Goal: Task Accomplishment & Management: Use online tool/utility

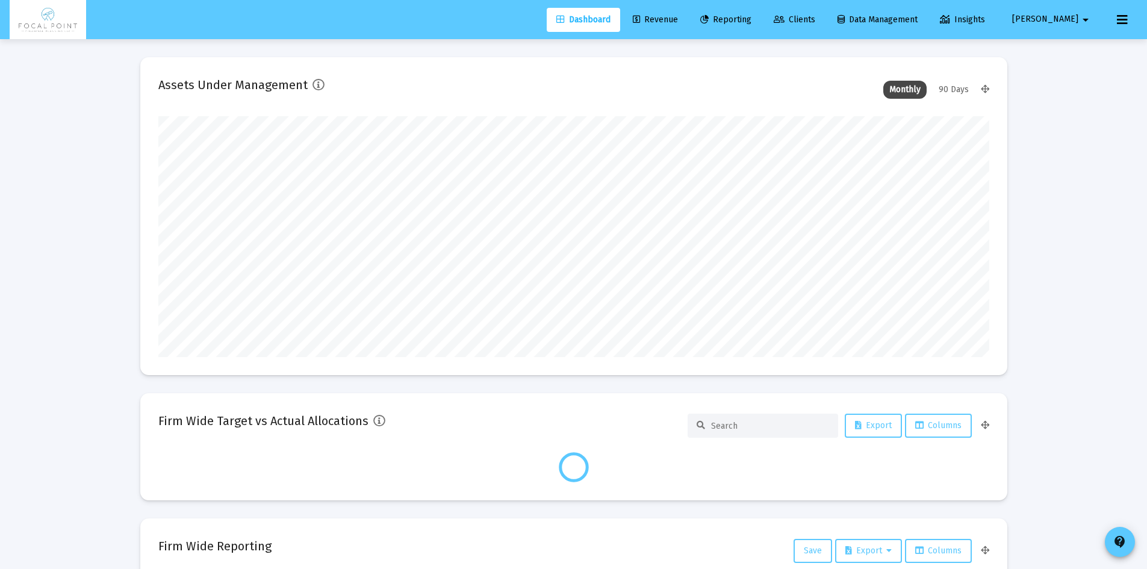
scroll to position [241, 831]
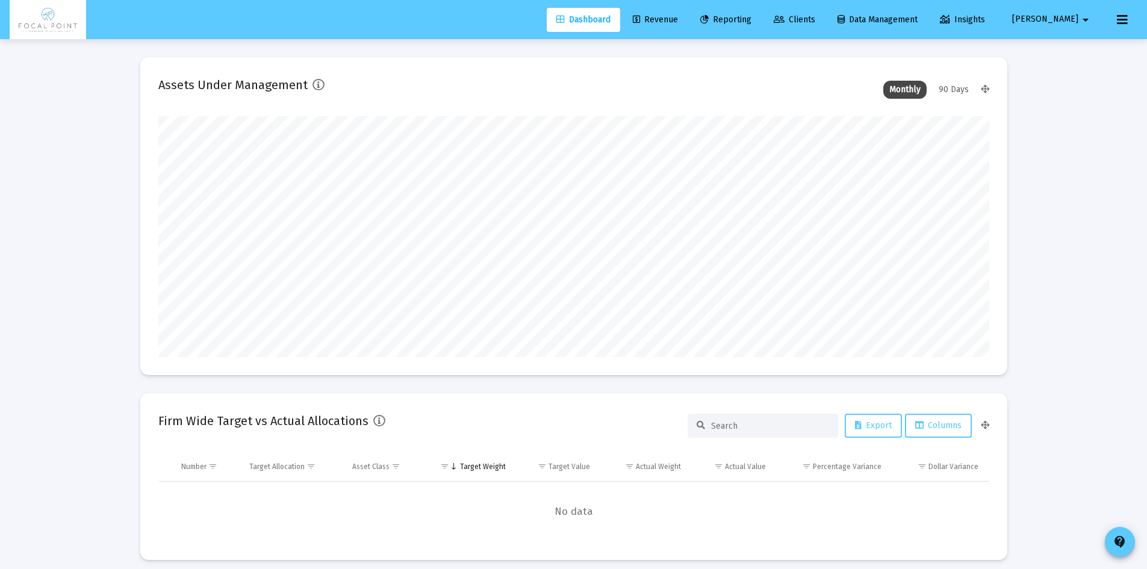
type input "[DATE]"
type input "[EMAIL_ADDRESS][DOMAIN_NAME]"
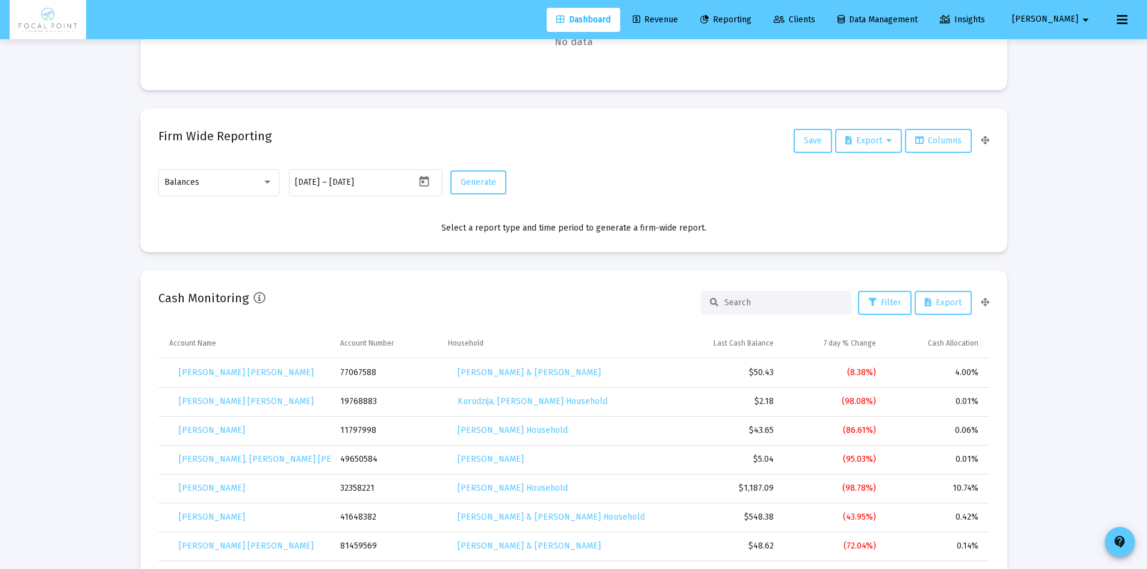
scroll to position [173, 0]
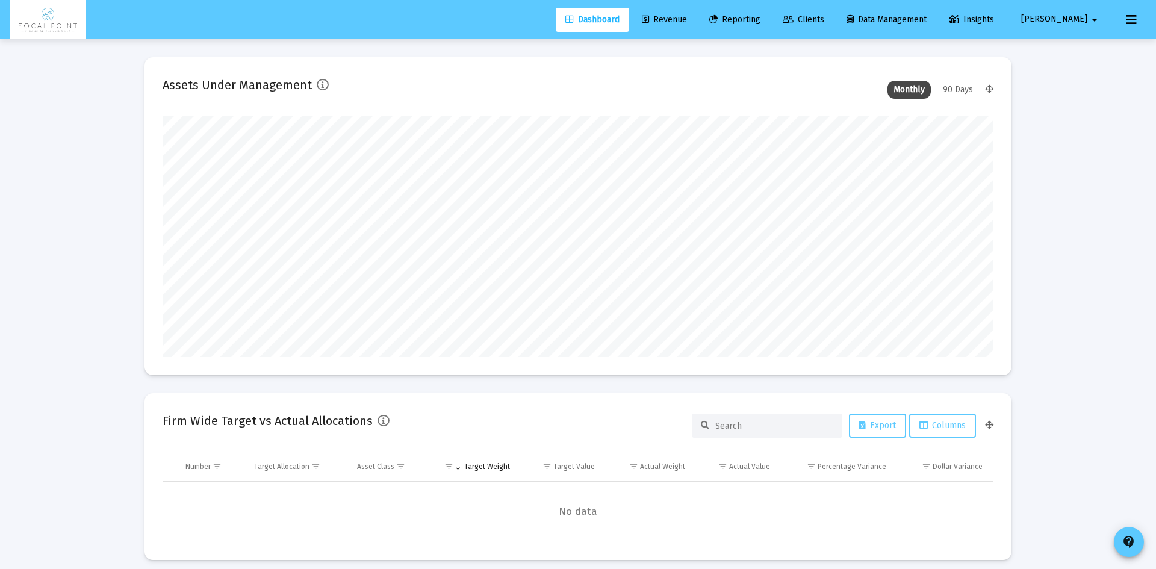
type input "[DATE]"
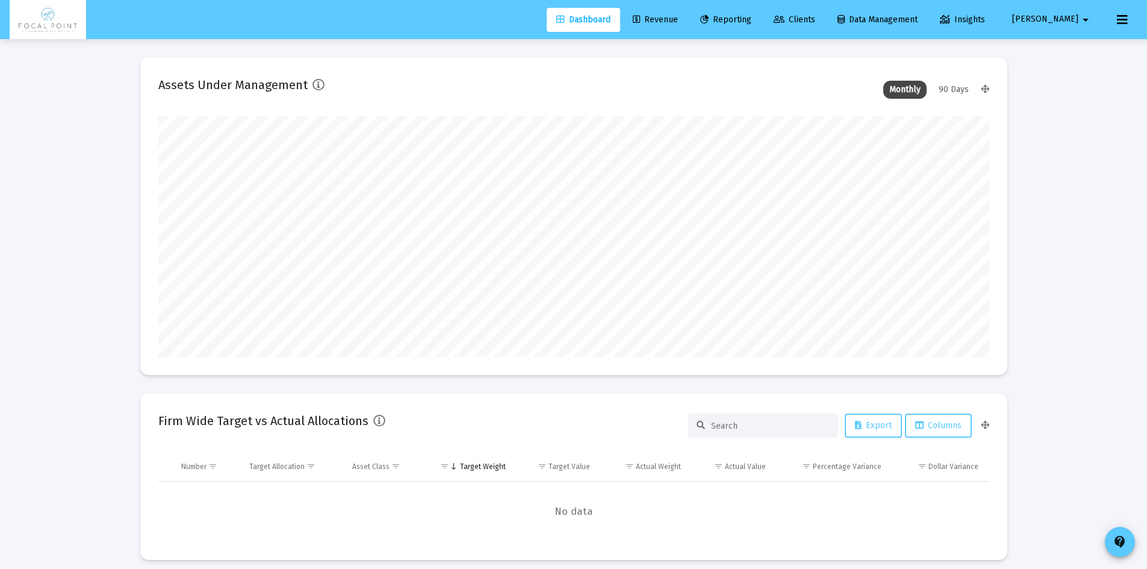
scroll to position [241, 388]
type input "[EMAIL_ADDRESS][DOMAIN_NAME]"
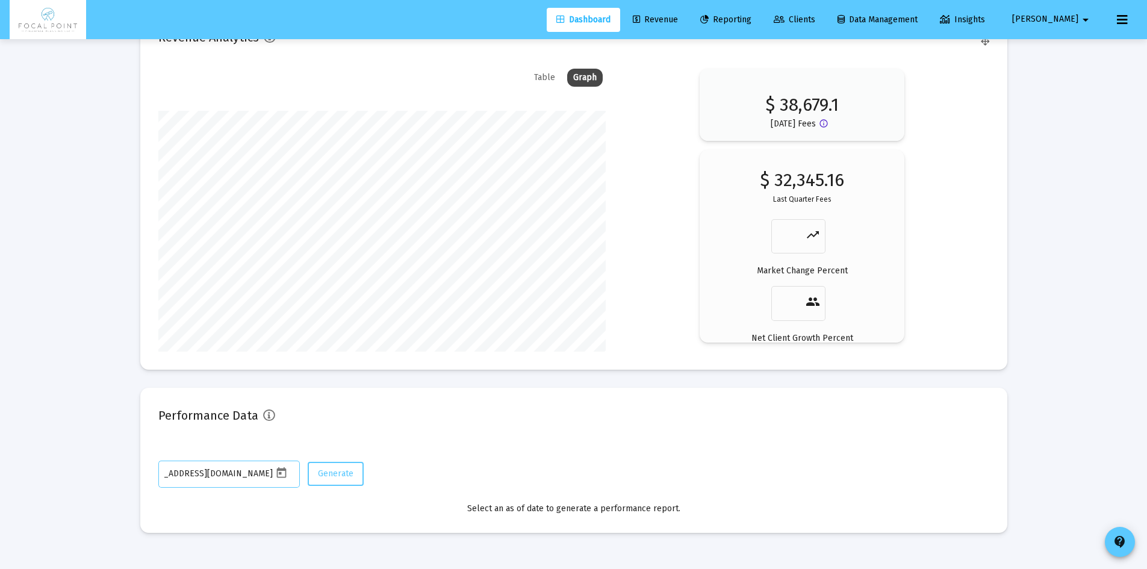
scroll to position [1317, 0]
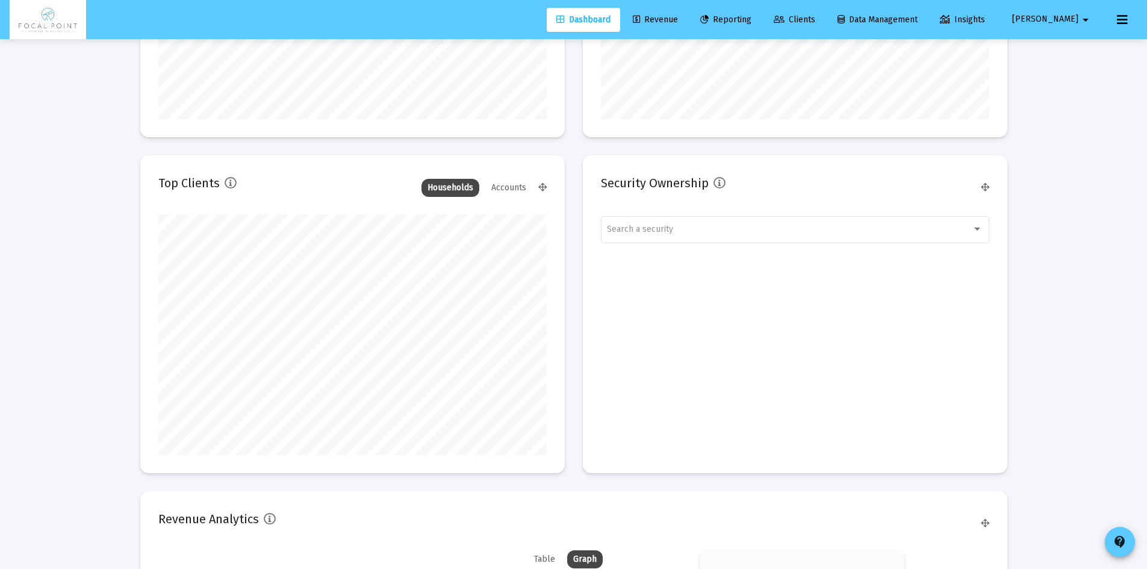
click at [678, 17] on span "Revenue" at bounding box center [655, 19] width 45 height 10
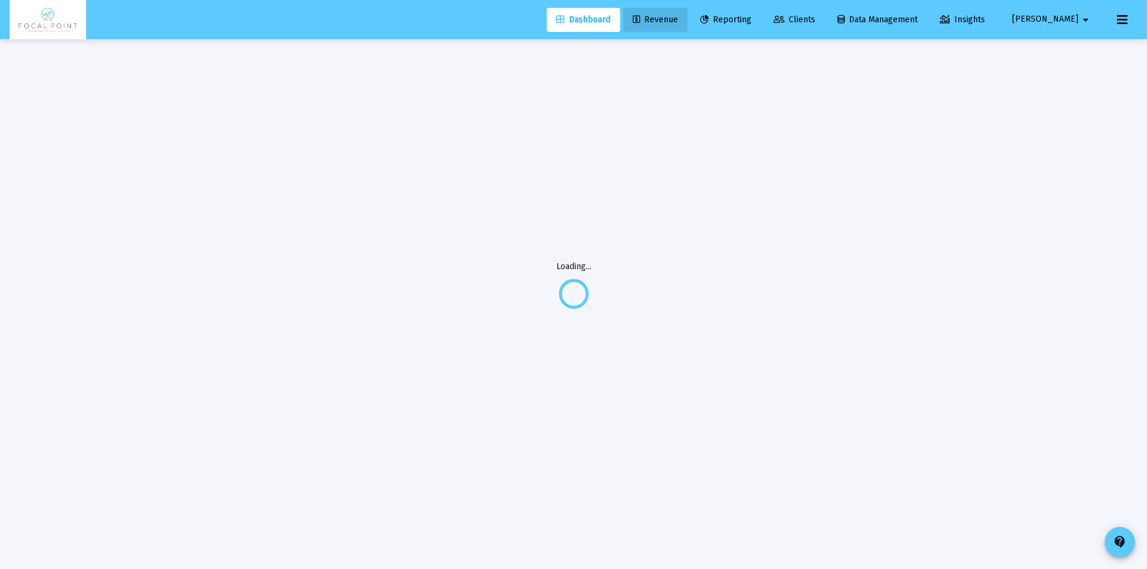
scroll to position [0, 0]
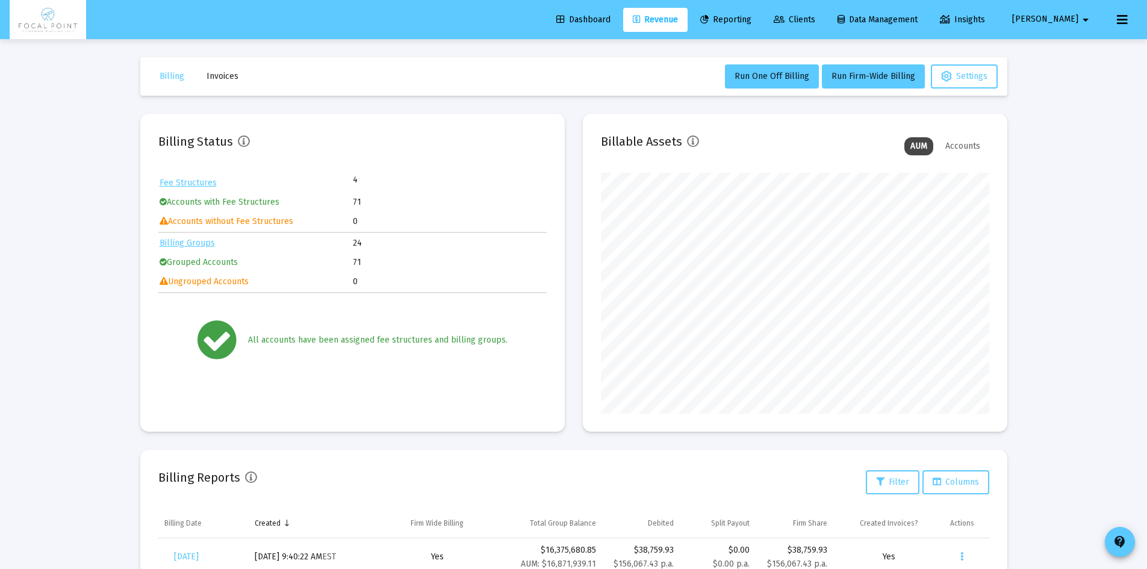
drag, startPoint x: 611, startPoint y: 10, endPoint x: 618, endPoint y: 24, distance: 15.6
click at [611, 10] on link "Dashboard" at bounding box center [583, 20] width 73 height 24
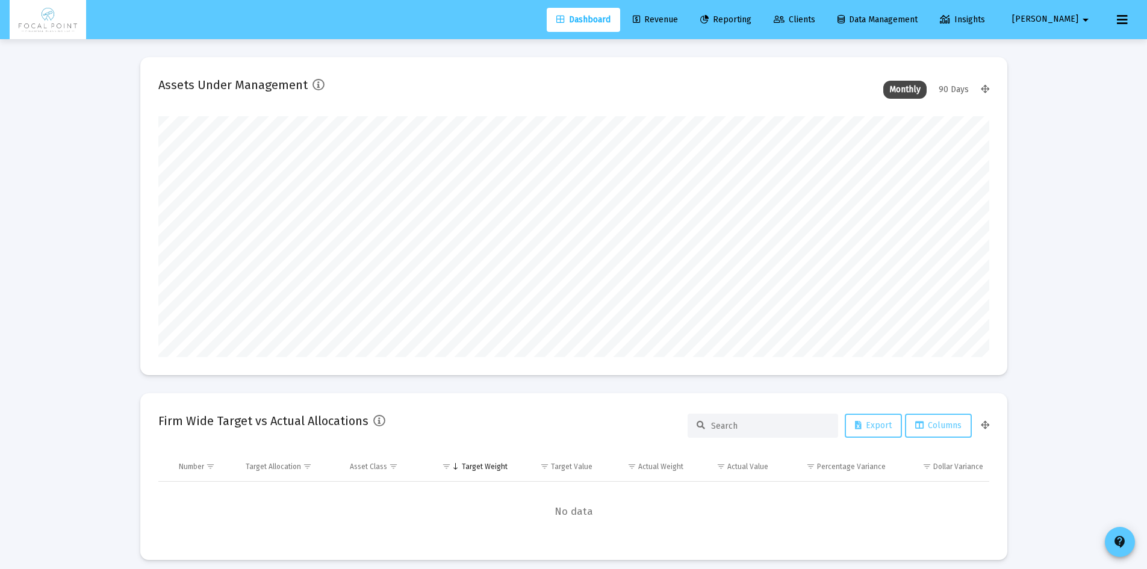
drag, startPoint x: 1099, startPoint y: 433, endPoint x: 1001, endPoint y: 139, distance: 309.8
click at [640, 19] on icon at bounding box center [636, 20] width 7 height 8
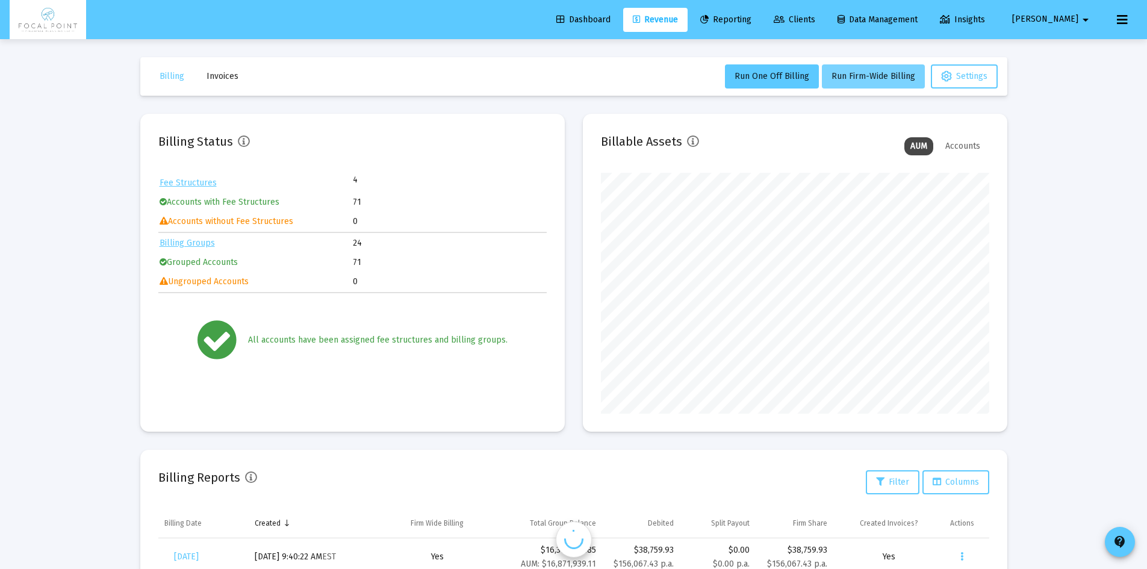
scroll to position [601962, 601814]
click at [833, 74] on span "Run Firm-Wide Billing" at bounding box center [874, 76] width 84 height 10
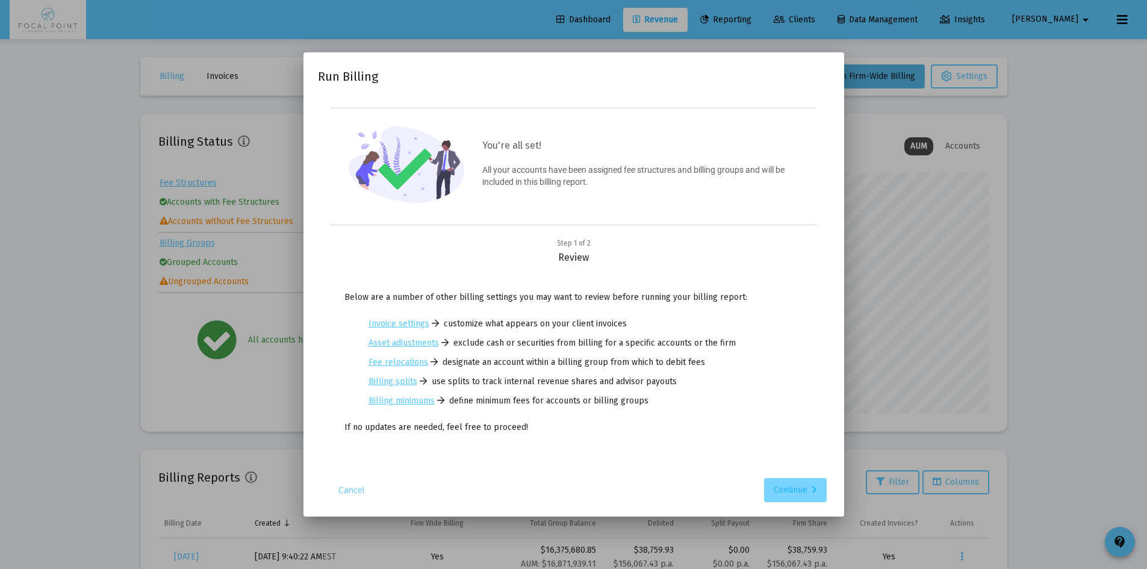
click at [792, 482] on div "Continue" at bounding box center [795, 490] width 43 height 24
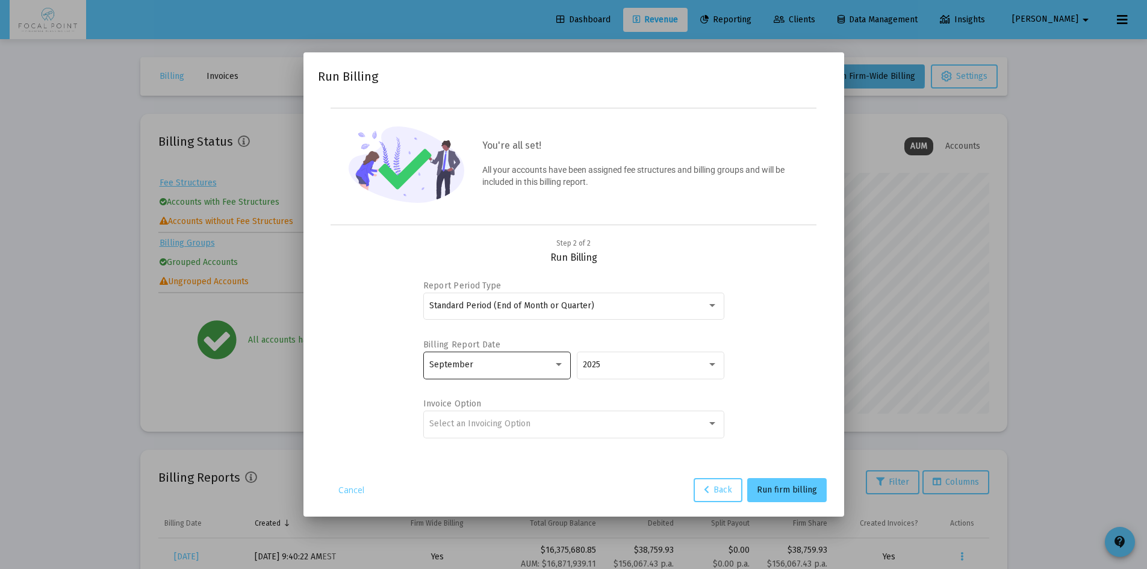
click at [549, 351] on div "September" at bounding box center [496, 365] width 135 height 30
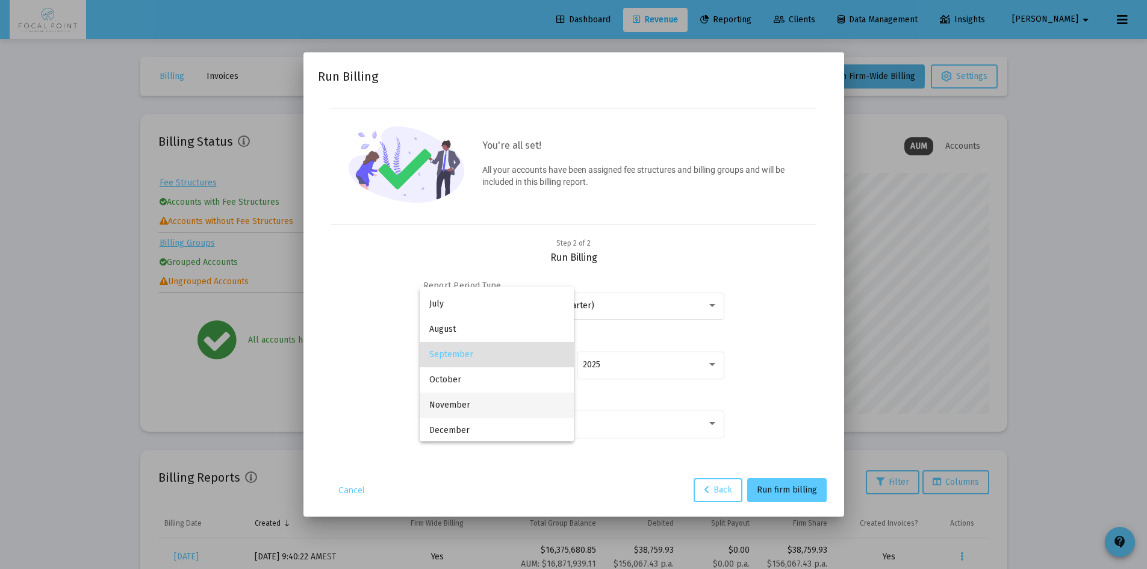
scroll to position [149, 0]
click at [484, 423] on span "December" at bounding box center [496, 428] width 135 height 25
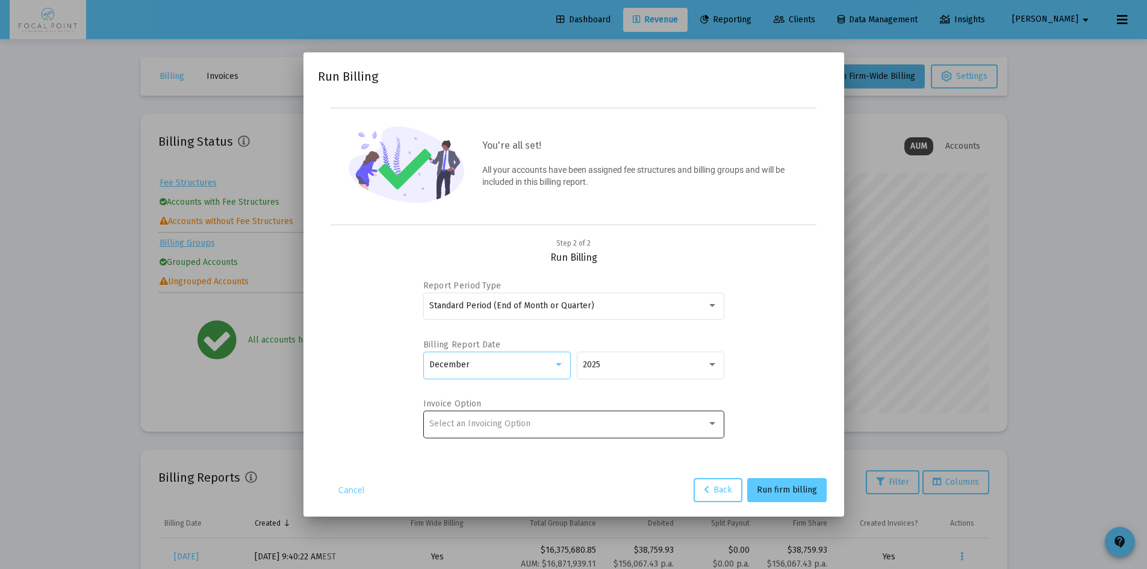
click at [525, 417] on div "Select an Invoicing Option" at bounding box center [573, 424] width 288 height 30
click at [501, 426] on span "No Invoice" at bounding box center [573, 423] width 288 height 25
click at [790, 491] on span "Run firm billing" at bounding box center [787, 490] width 60 height 10
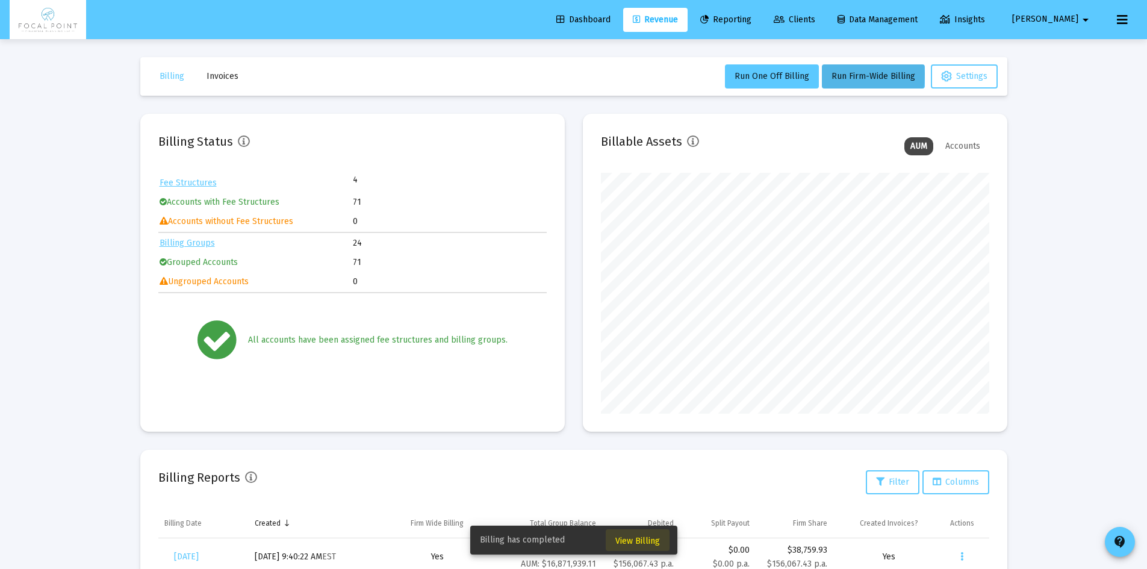
click at [650, 540] on span "View Billing" at bounding box center [637, 541] width 45 height 10
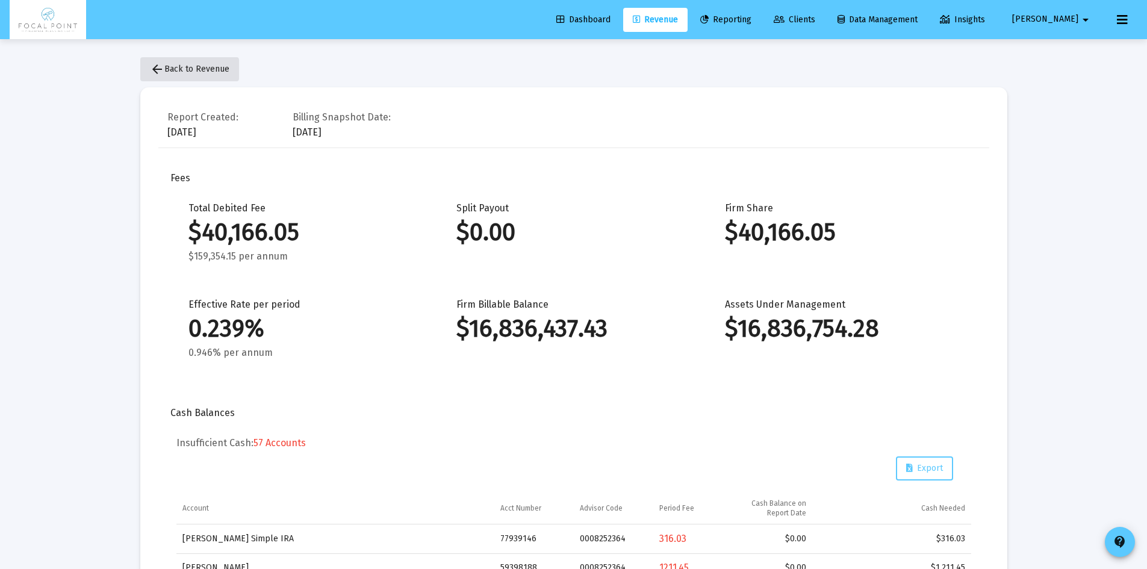
click at [154, 69] on mat-icon "arrow_back" at bounding box center [157, 69] width 14 height 14
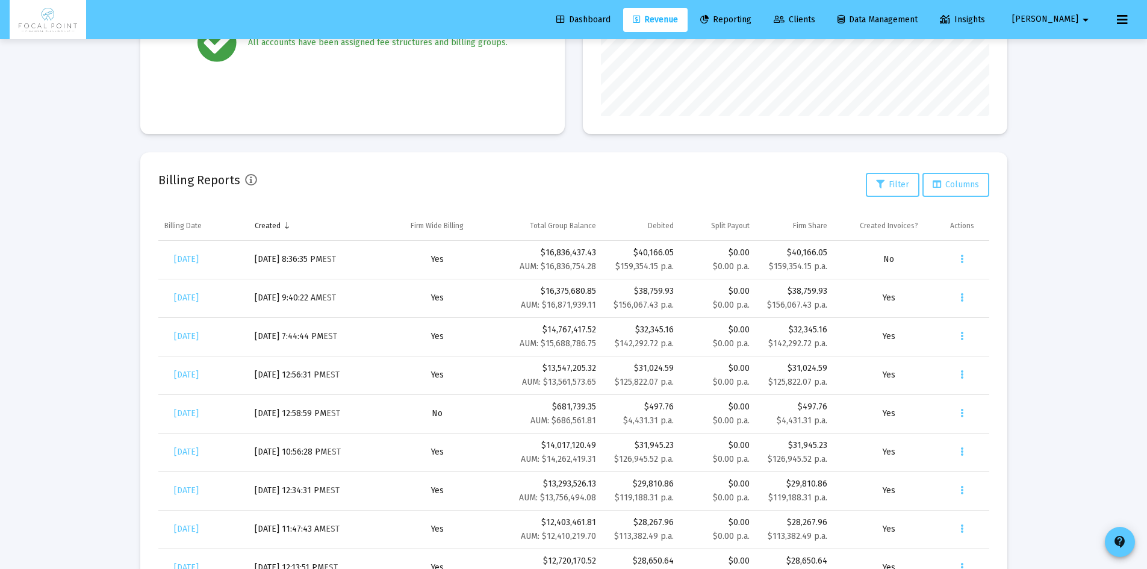
scroll to position [301, 0]
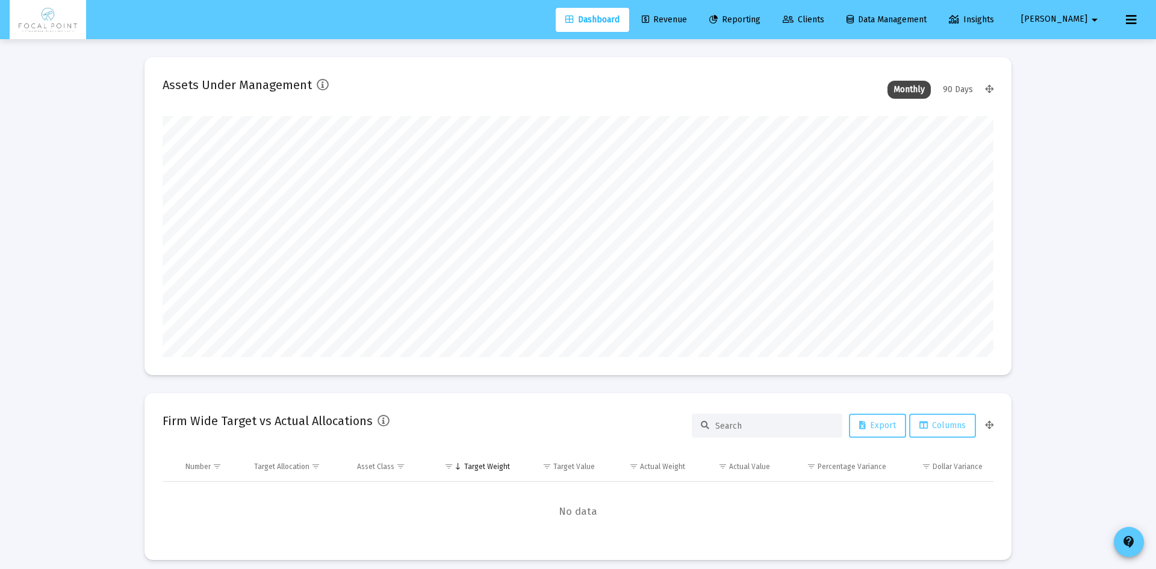
type input "[DATE]"
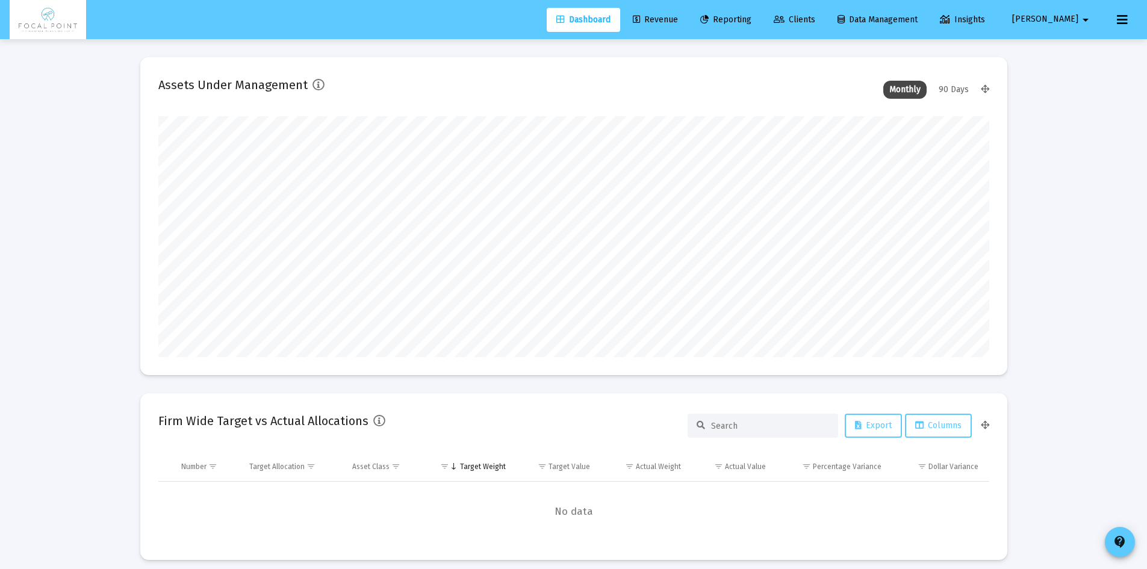
scroll to position [241, 388]
type input "[EMAIL_ADDRESS][DOMAIN_NAME]"
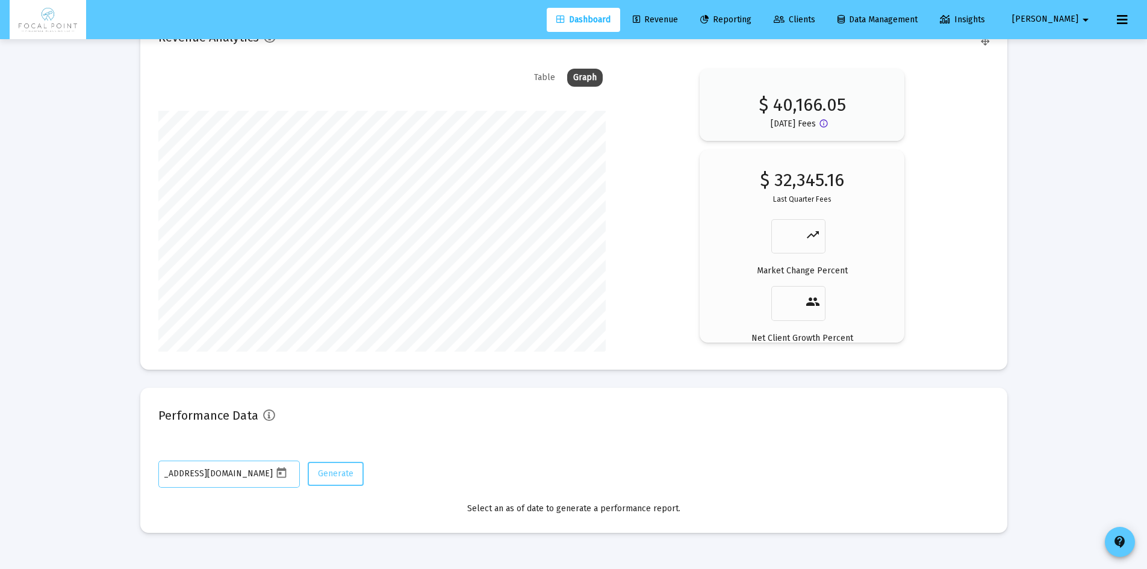
scroll to position [0, 36]
click at [678, 21] on span "Revenue" at bounding box center [655, 19] width 45 height 10
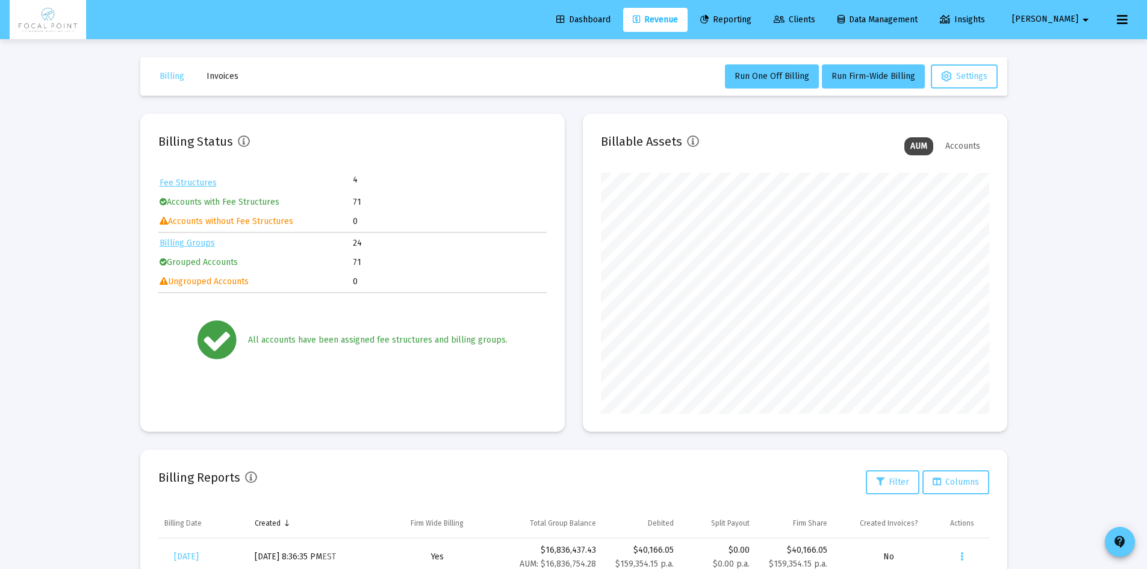
click at [605, 22] on span "Dashboard" at bounding box center [583, 19] width 54 height 10
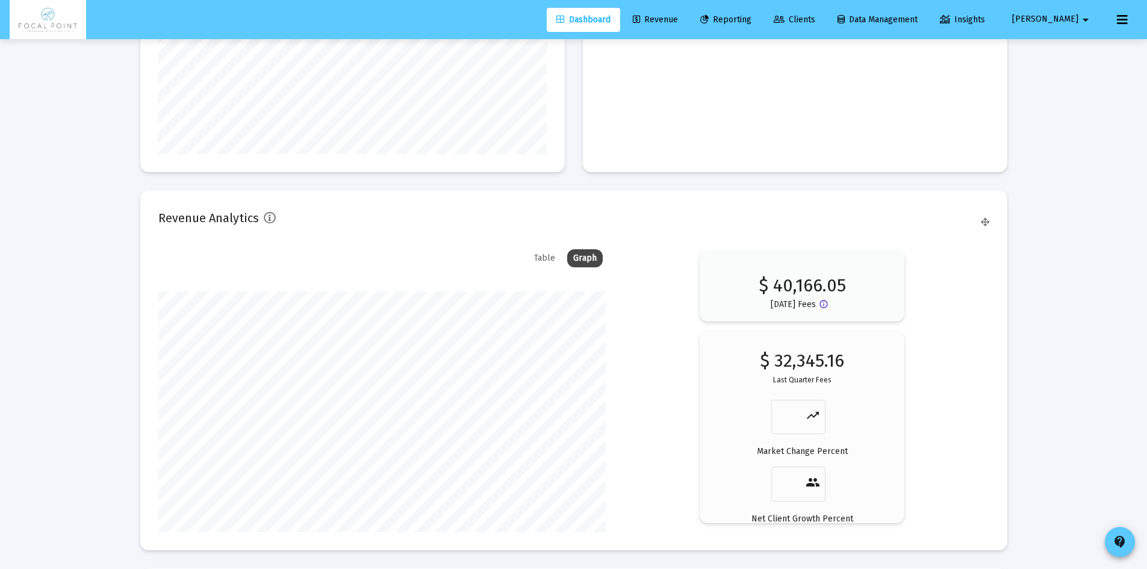
click at [551, 249] on div "Table" at bounding box center [544, 258] width 33 height 18
